Goal: Transaction & Acquisition: Purchase product/service

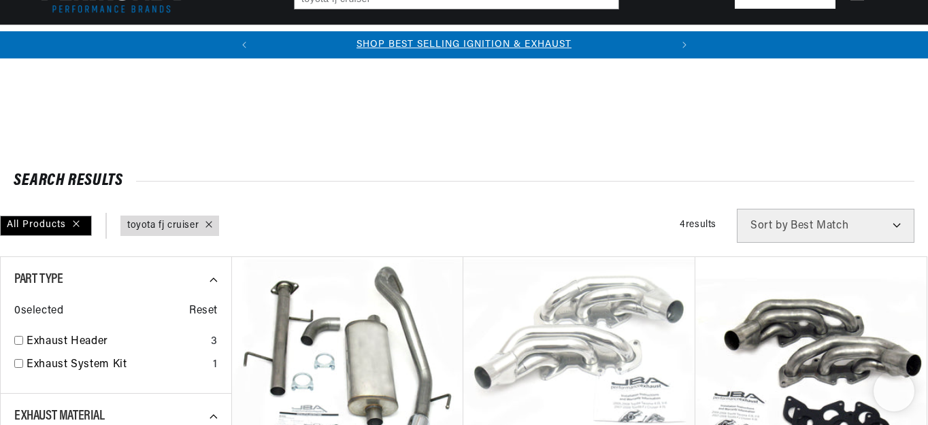
scroll to position [544, 0]
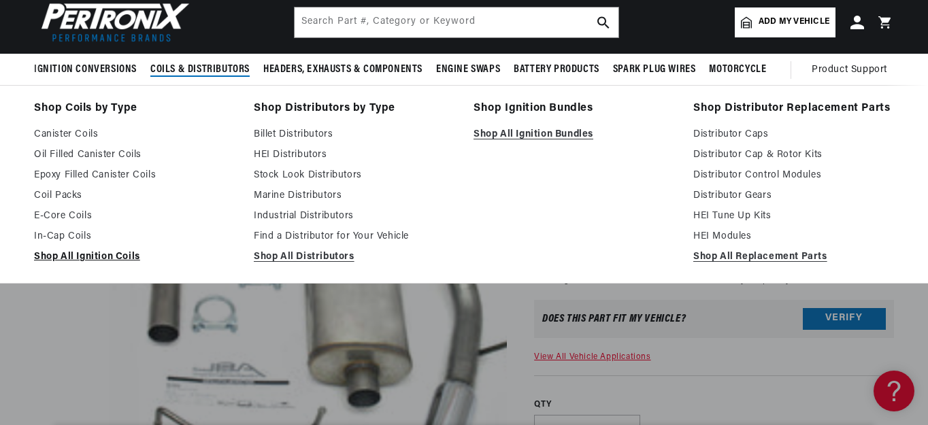
click at [126, 254] on link "Shop All Ignition Coils" at bounding box center [134, 257] width 201 height 16
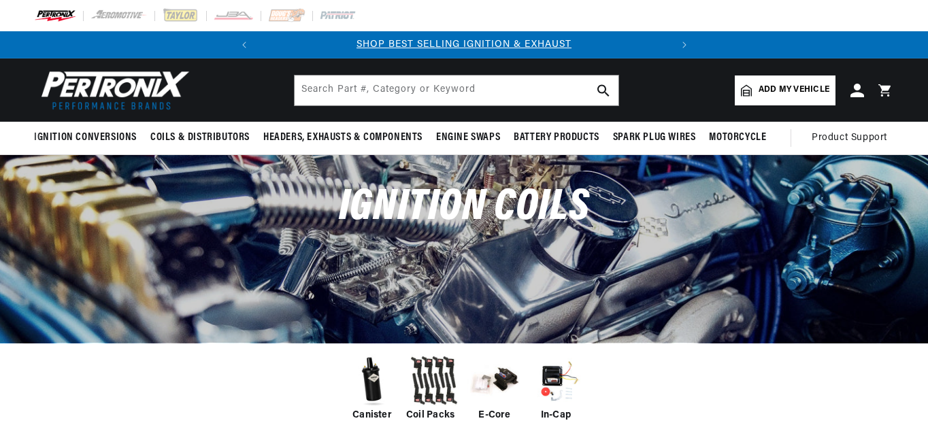
scroll to position [272, 0]
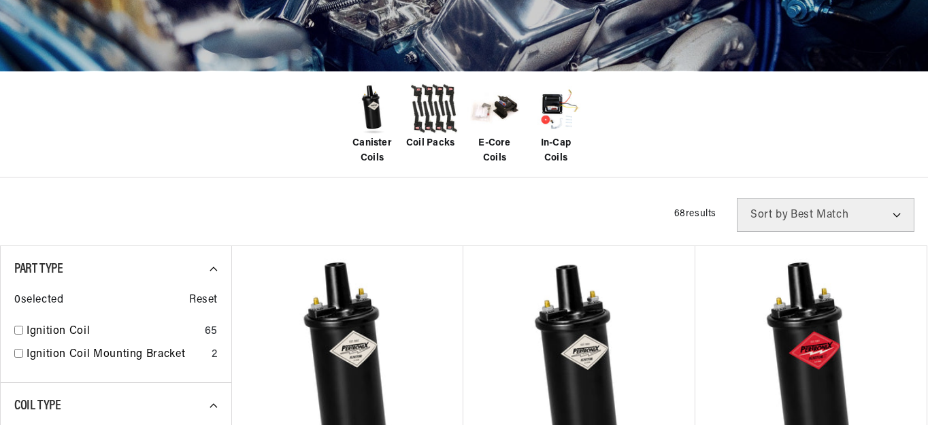
click at [436, 90] on img at bounding box center [433, 109] width 54 height 54
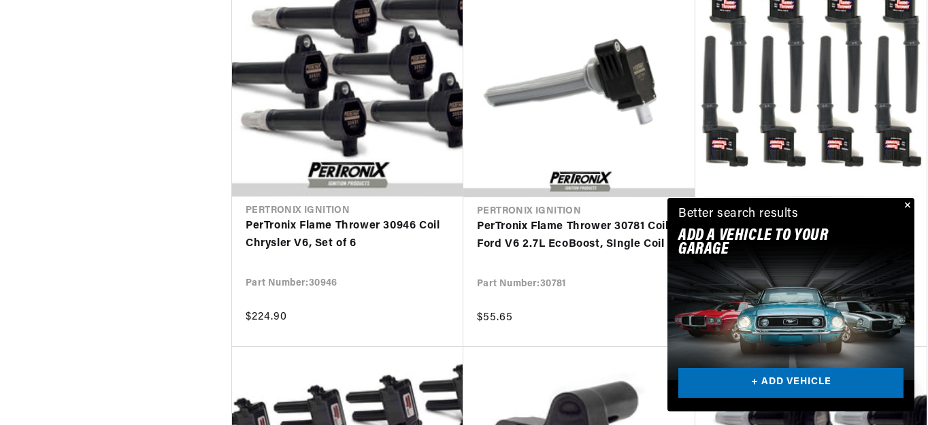
scroll to position [2382, 0]
